Goal: Information Seeking & Learning: Learn about a topic

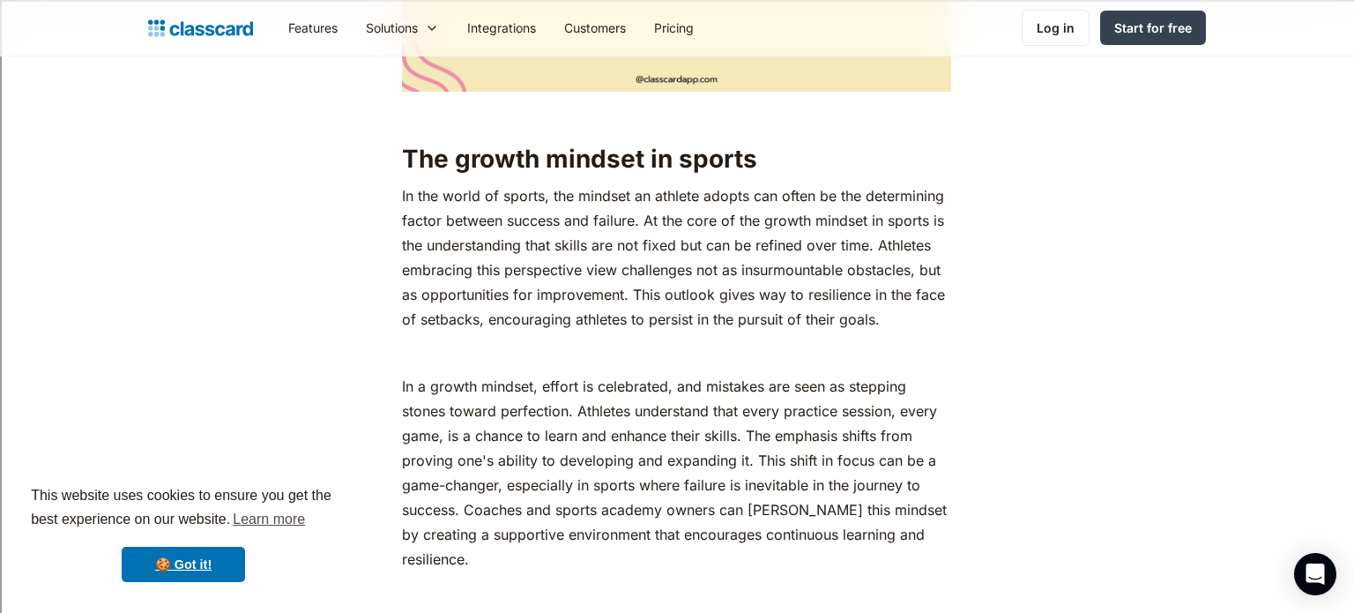
scroll to position [2381, 0]
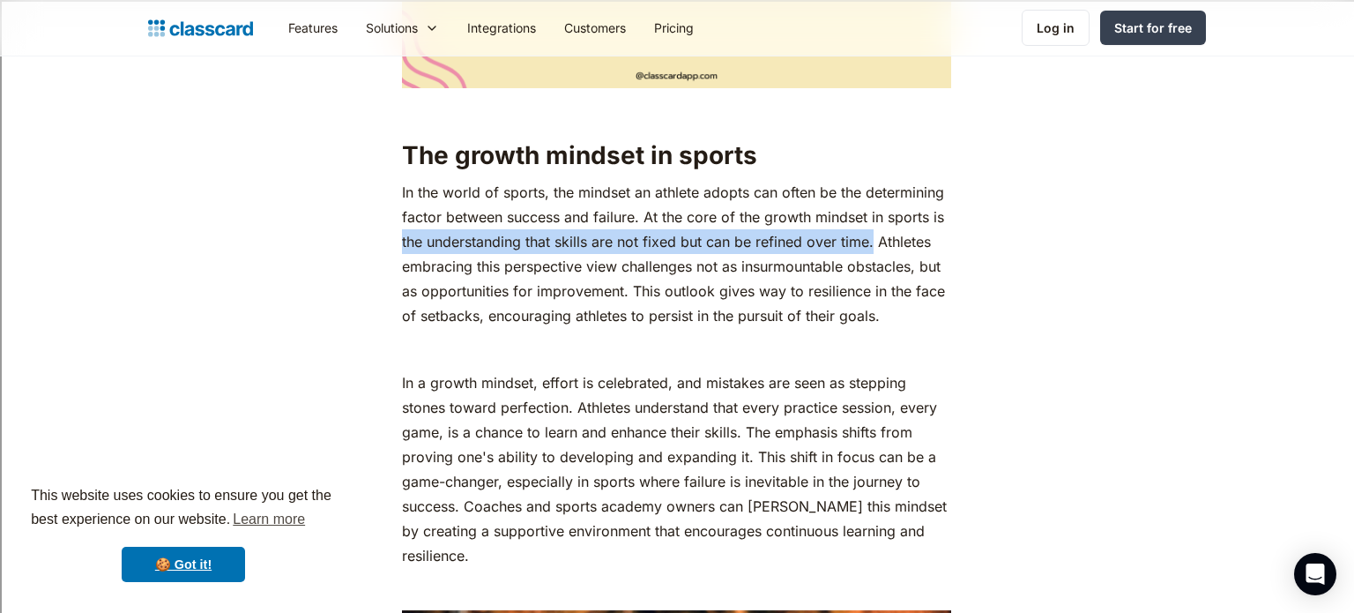
drag, startPoint x: 403, startPoint y: 243, endPoint x: 873, endPoint y: 242, distance: 469.9
click at [873, 242] on p "In the world of sports, the mindset an athlete adopts can often be the determin…" at bounding box center [676, 254] width 549 height 148
copy p "the understanding that skills are not fixed but can be refined over time."
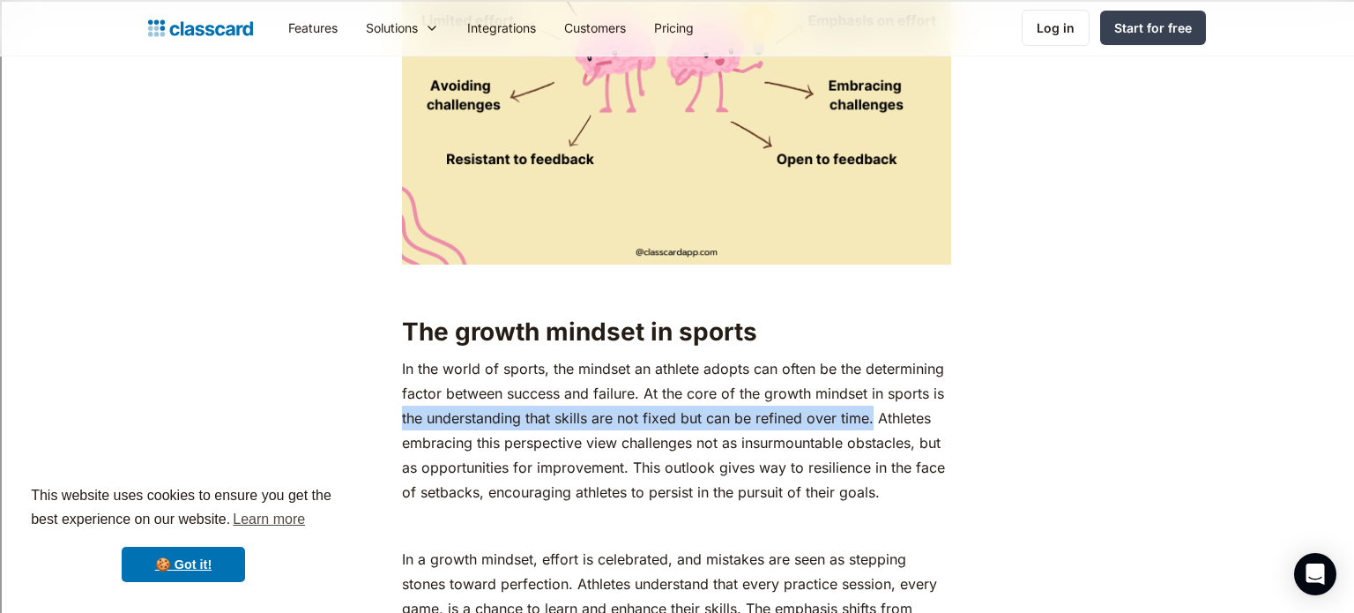
scroll to position [2208, 0]
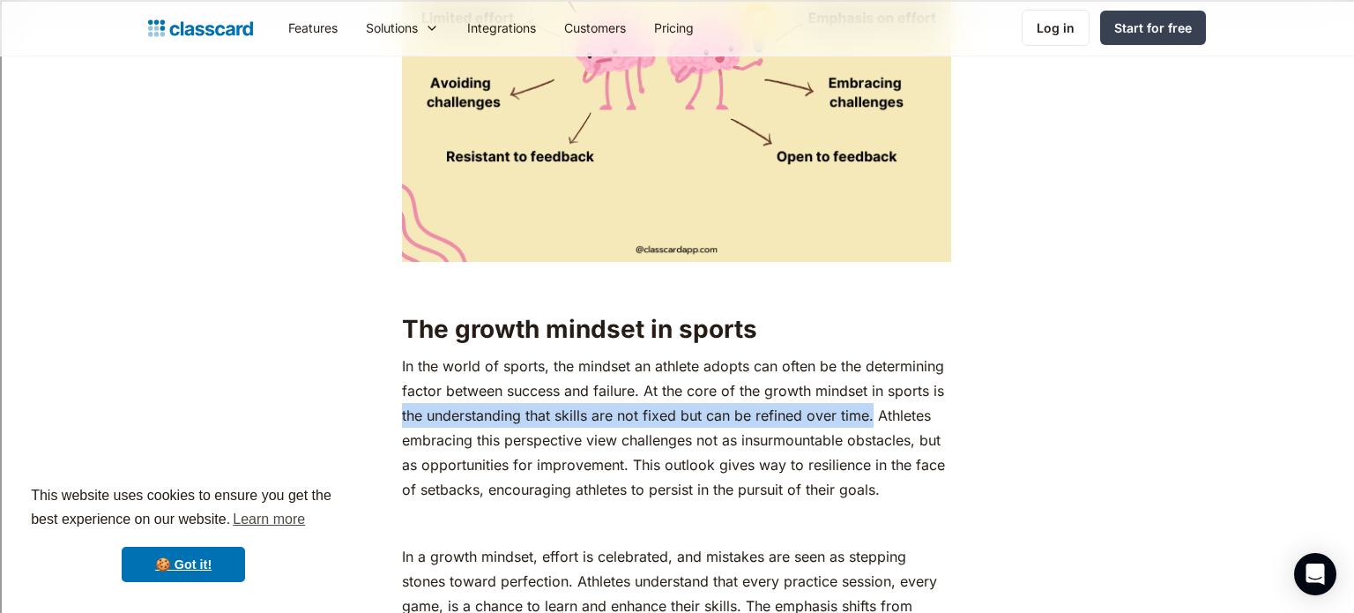
click at [630, 335] on h2 "The growth mindset in sports" at bounding box center [676, 329] width 549 height 32
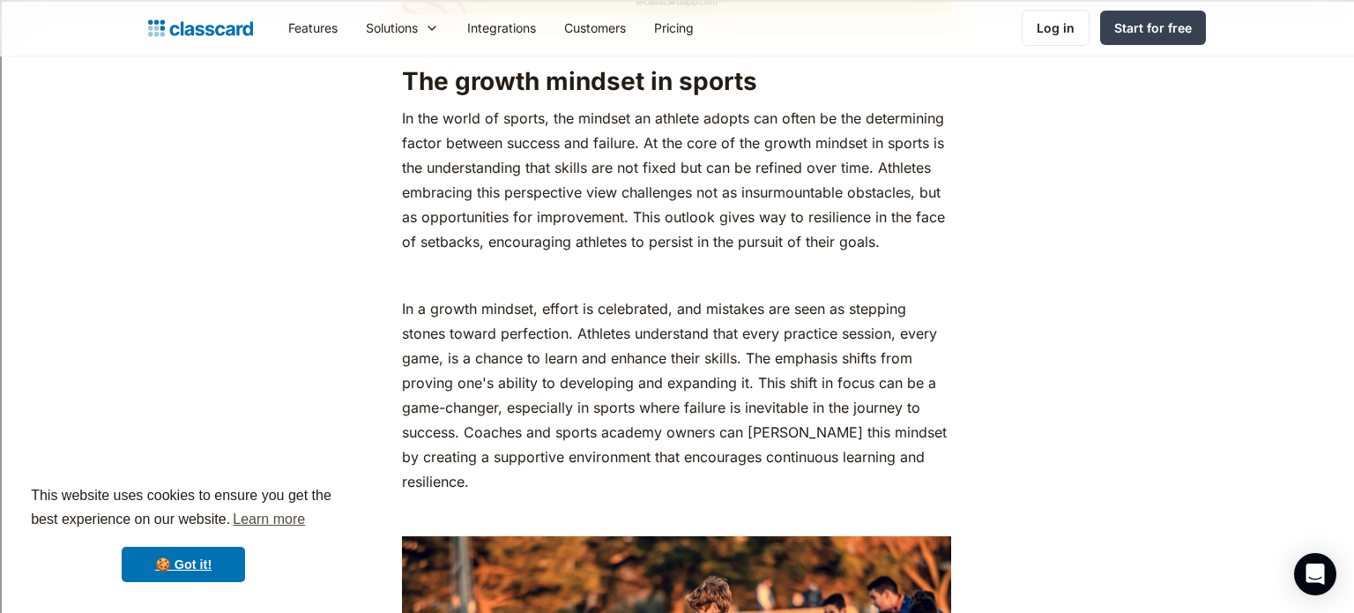
scroll to position [2465, 0]
